Goal: Check status: Check status

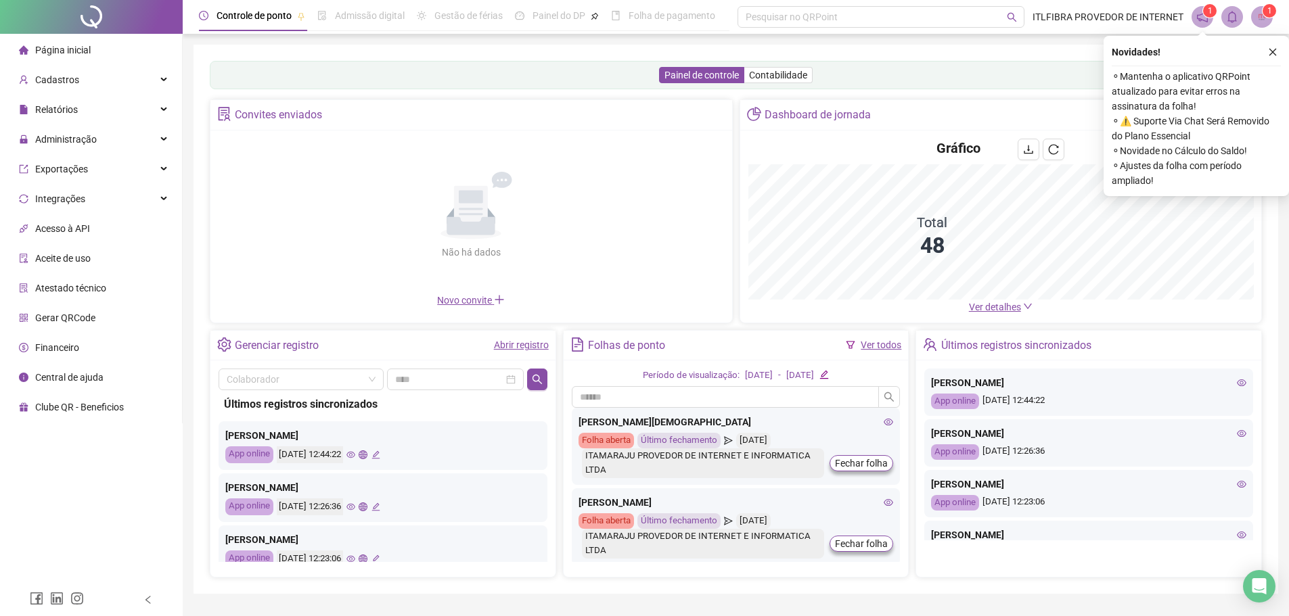
click at [527, 347] on link "Abrir registro" at bounding box center [521, 345] width 55 height 11
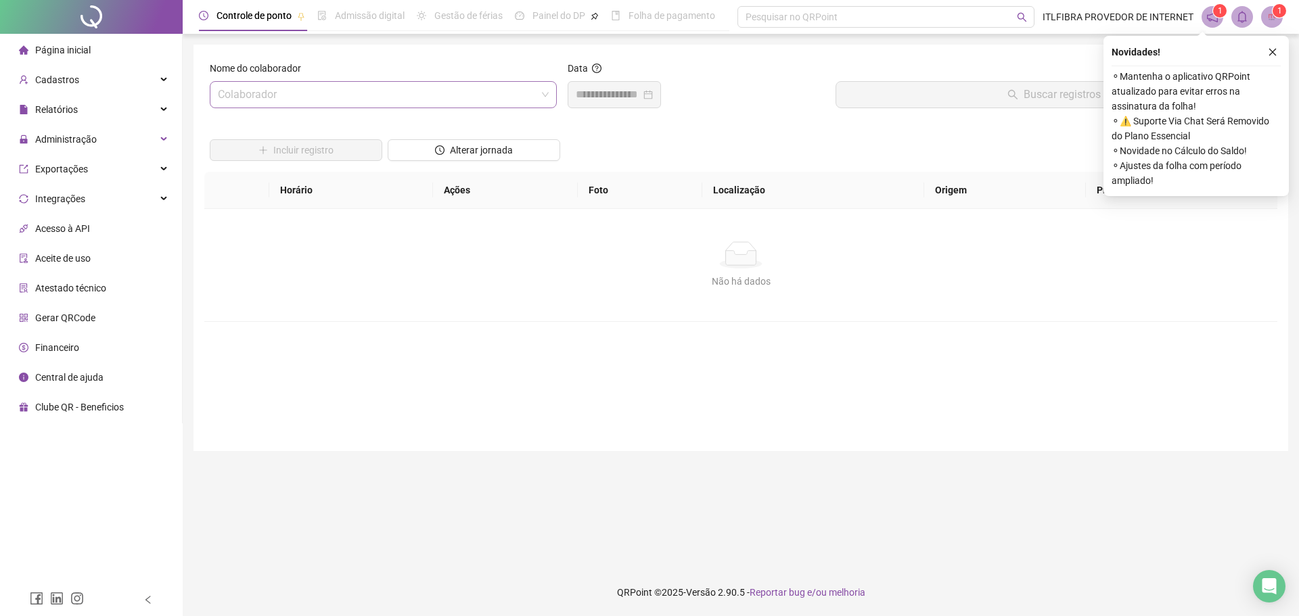
click at [359, 101] on input "search" at bounding box center [377, 95] width 319 height 26
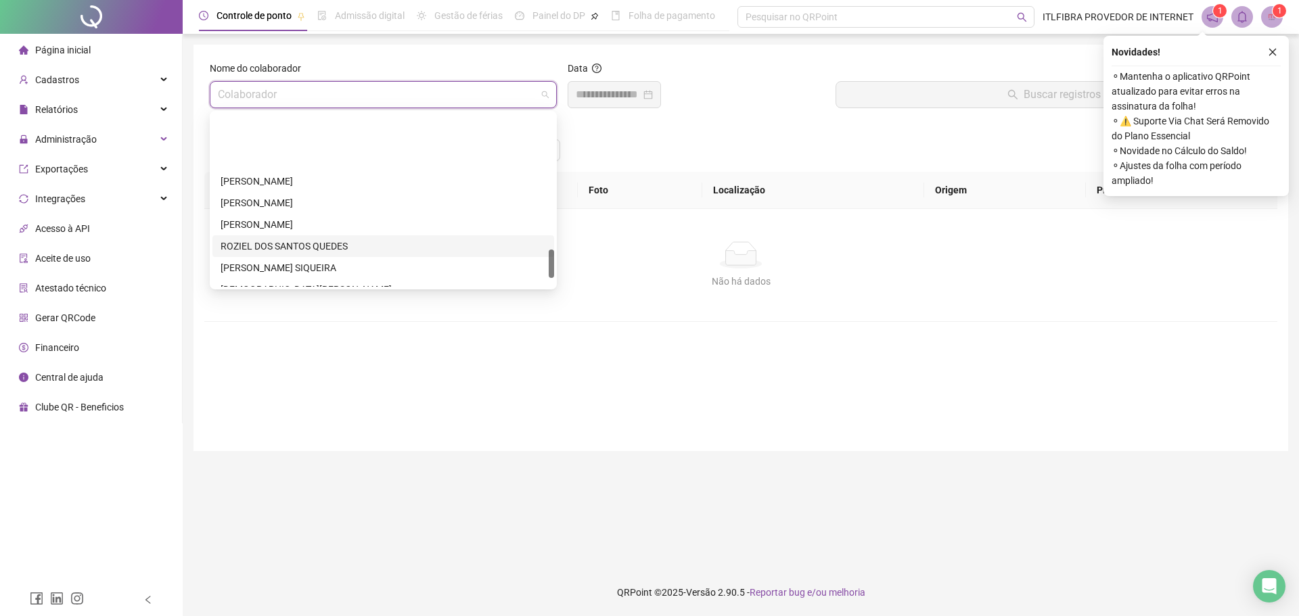
scroll to position [866, 0]
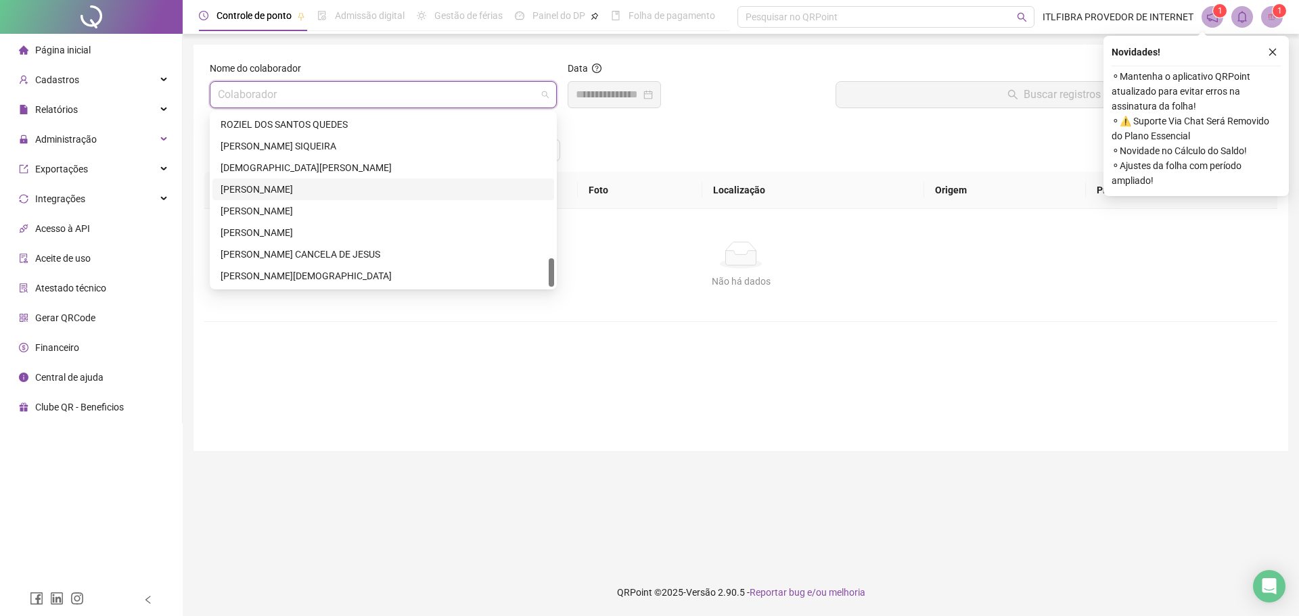
click at [300, 181] on div "[PERSON_NAME]" at bounding box center [383, 190] width 342 height 22
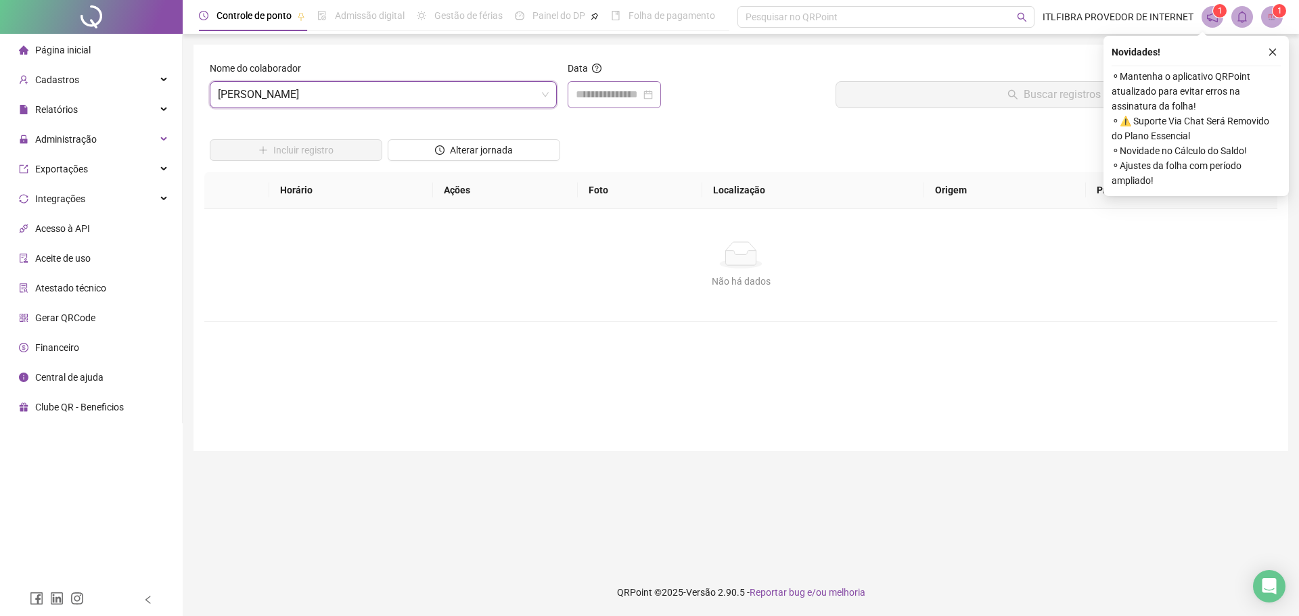
drag, startPoint x: 607, startPoint y: 85, endPoint x: 606, endPoint y: 98, distance: 13.6
click at [607, 86] on div at bounding box center [614, 94] width 93 height 27
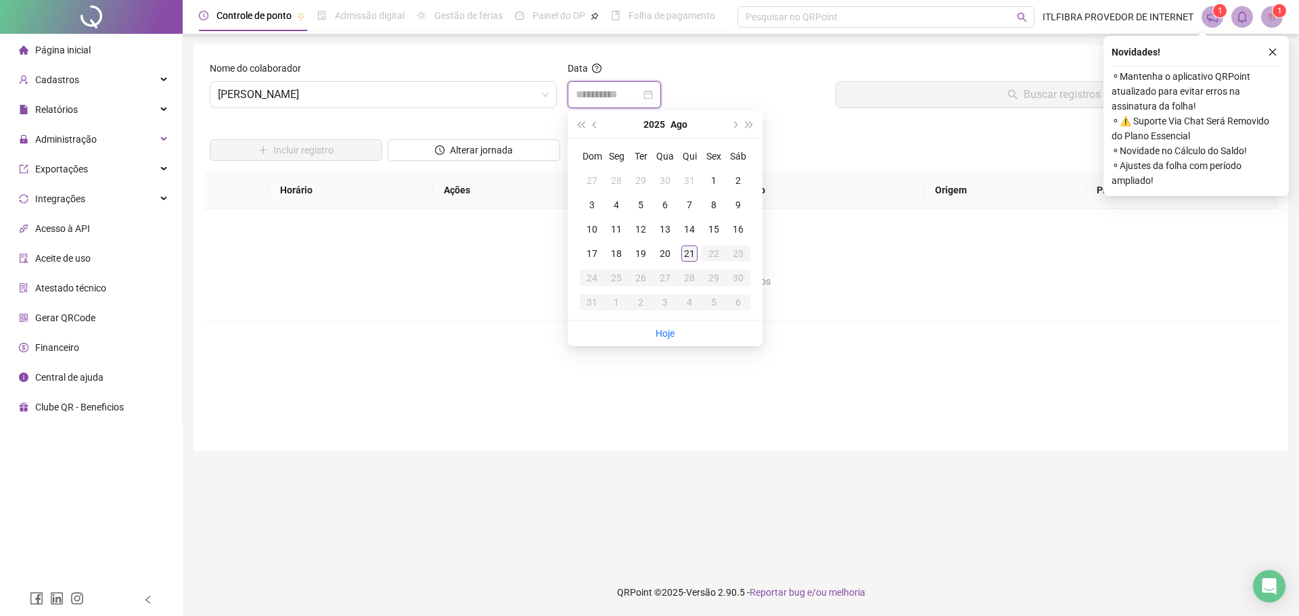
type input "**********"
click at [688, 257] on div "21" at bounding box center [689, 254] width 16 height 16
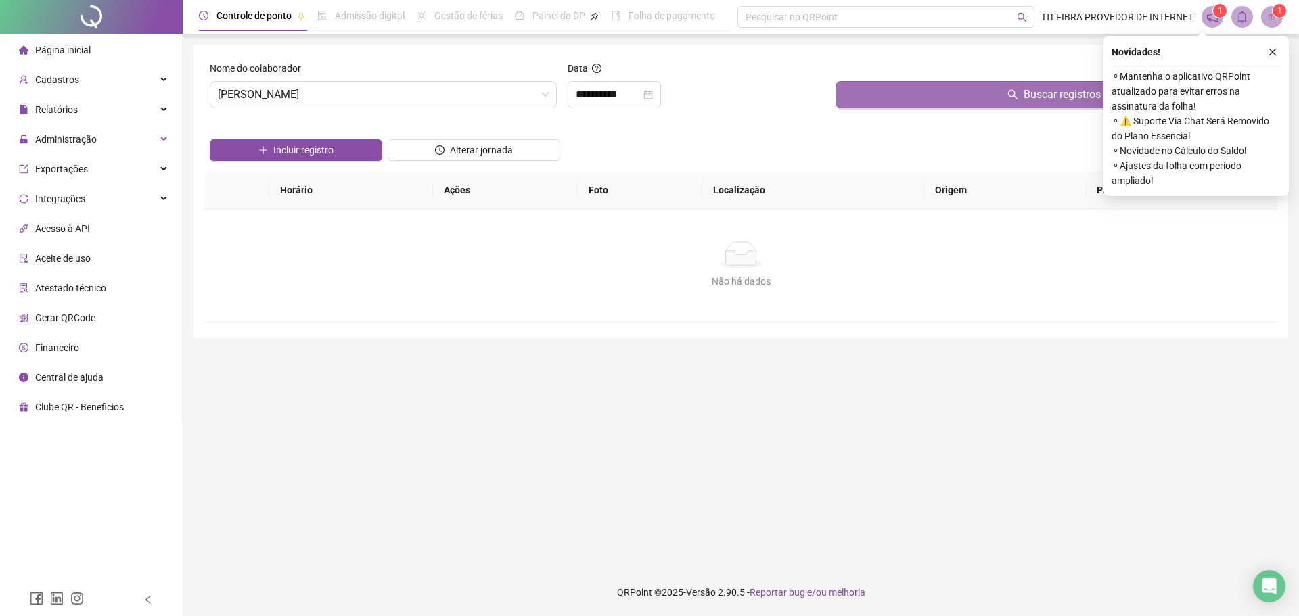
click at [880, 90] on button "Buscar registros" at bounding box center [1053, 94] width 436 height 27
